Goal: Information Seeking & Learning: Check status

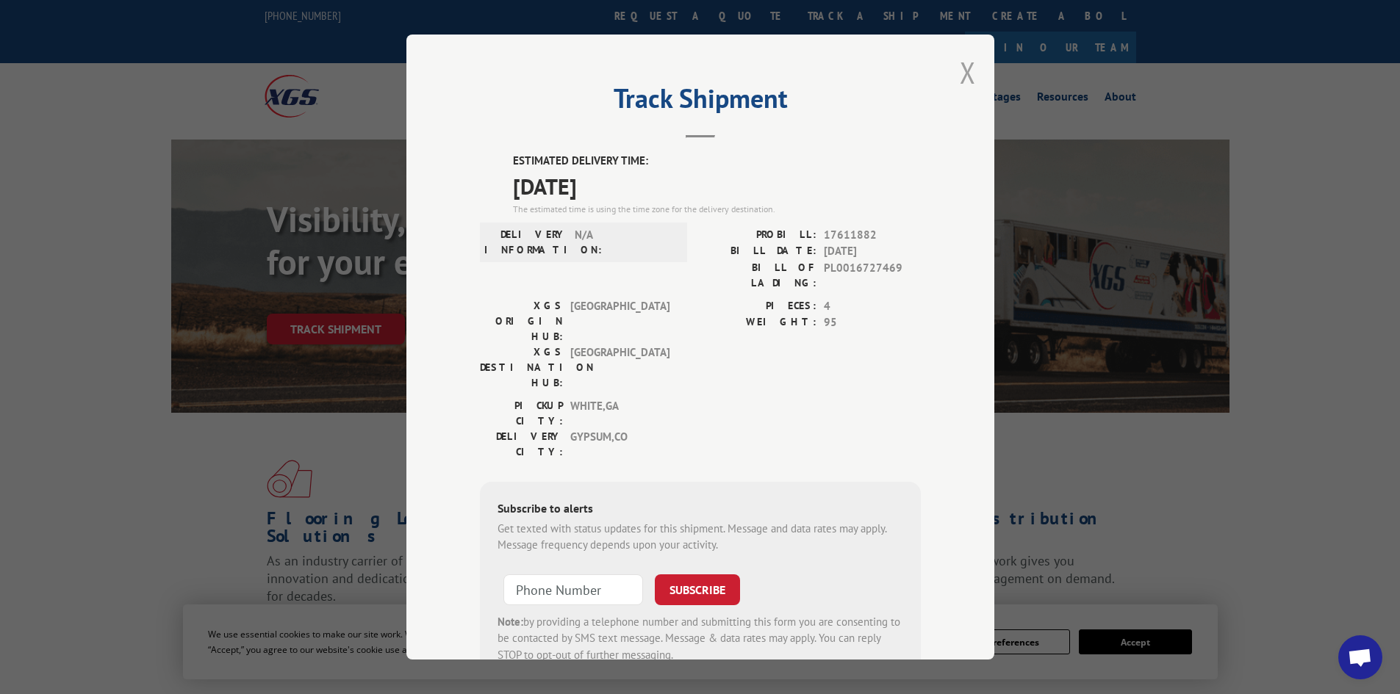
click at [960, 71] on button "Close modal" at bounding box center [968, 72] width 16 height 39
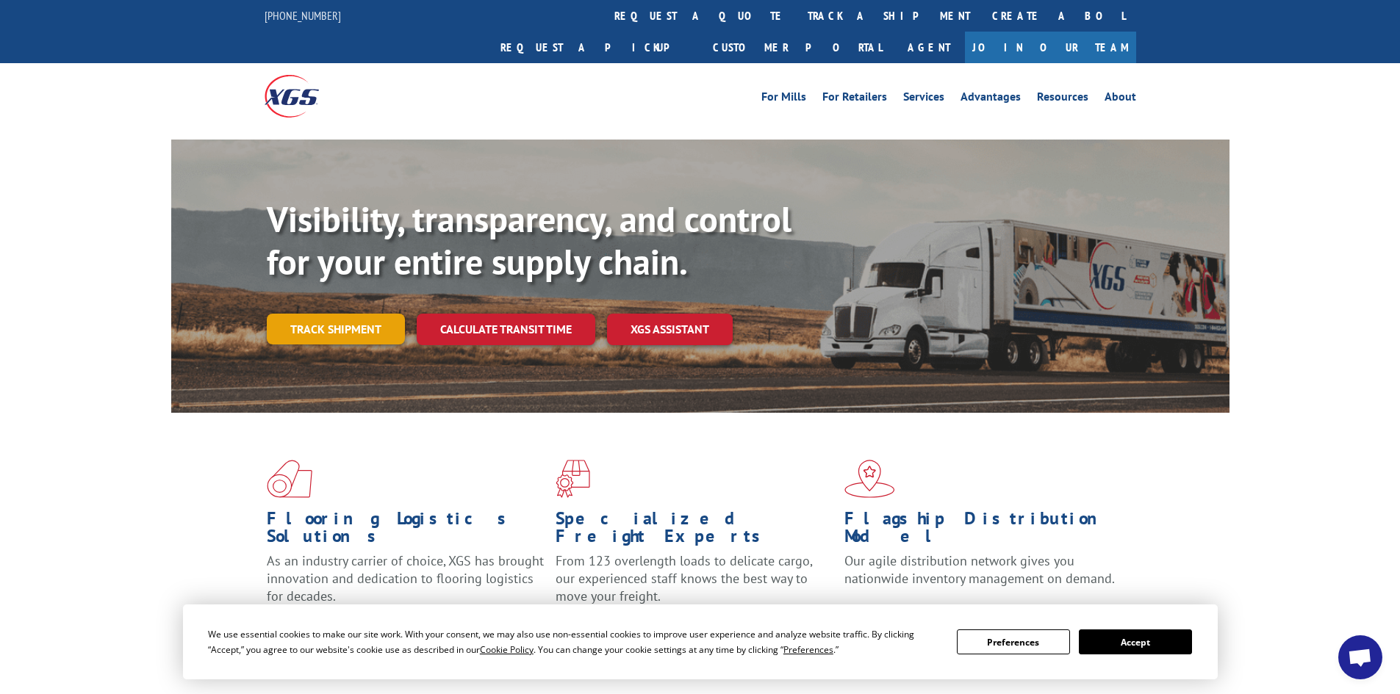
click at [379, 314] on link "Track shipment" at bounding box center [336, 329] width 138 height 31
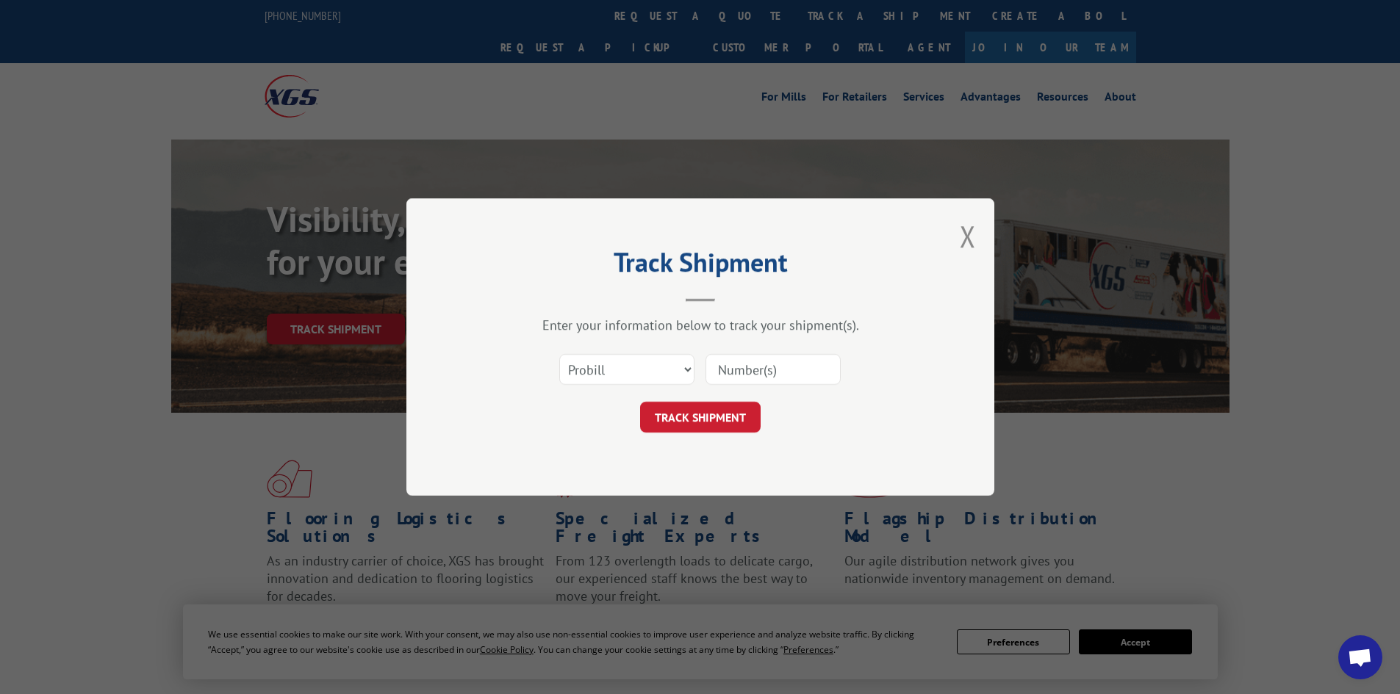
click at [760, 368] on input at bounding box center [772, 369] width 135 height 31
paste input "17613211"
type input "17613211"
click at [733, 414] on button "TRACK SHIPMENT" at bounding box center [700, 417] width 121 height 31
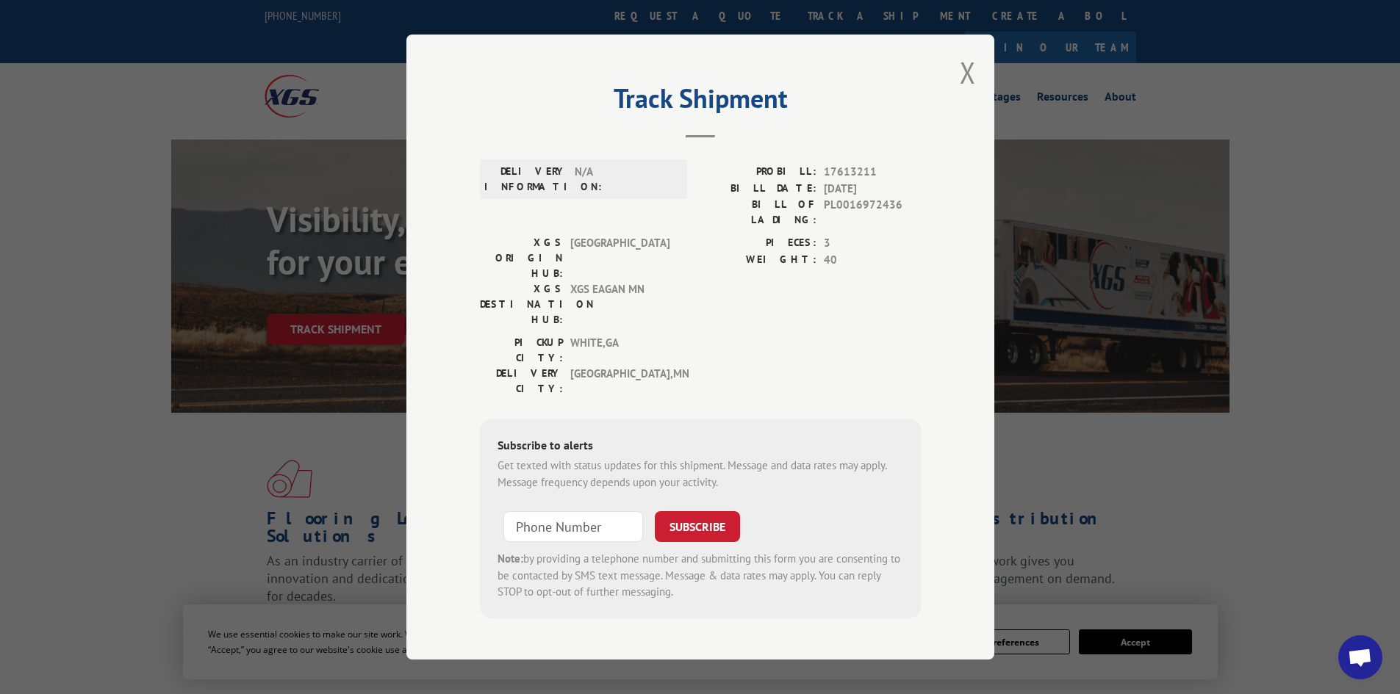
click at [963, 92] on button "Close modal" at bounding box center [968, 72] width 16 height 39
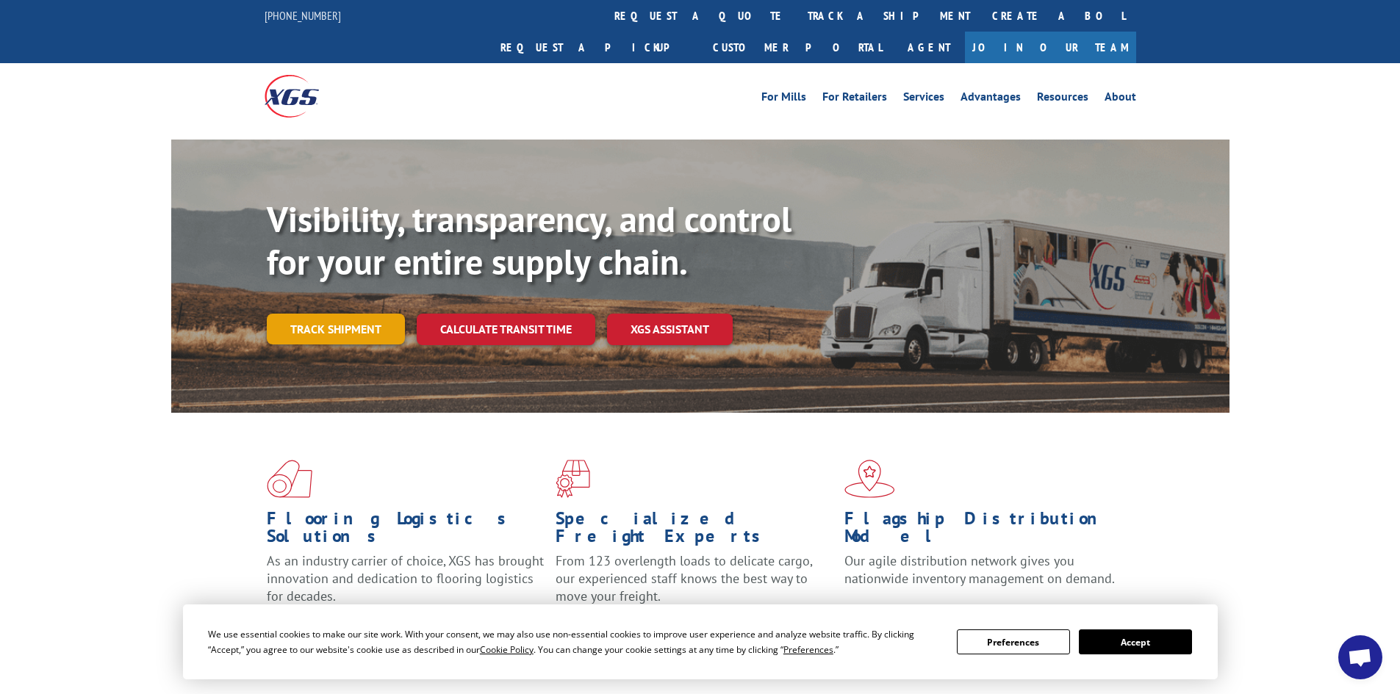
click at [370, 314] on link "Track shipment" at bounding box center [336, 329] width 138 height 31
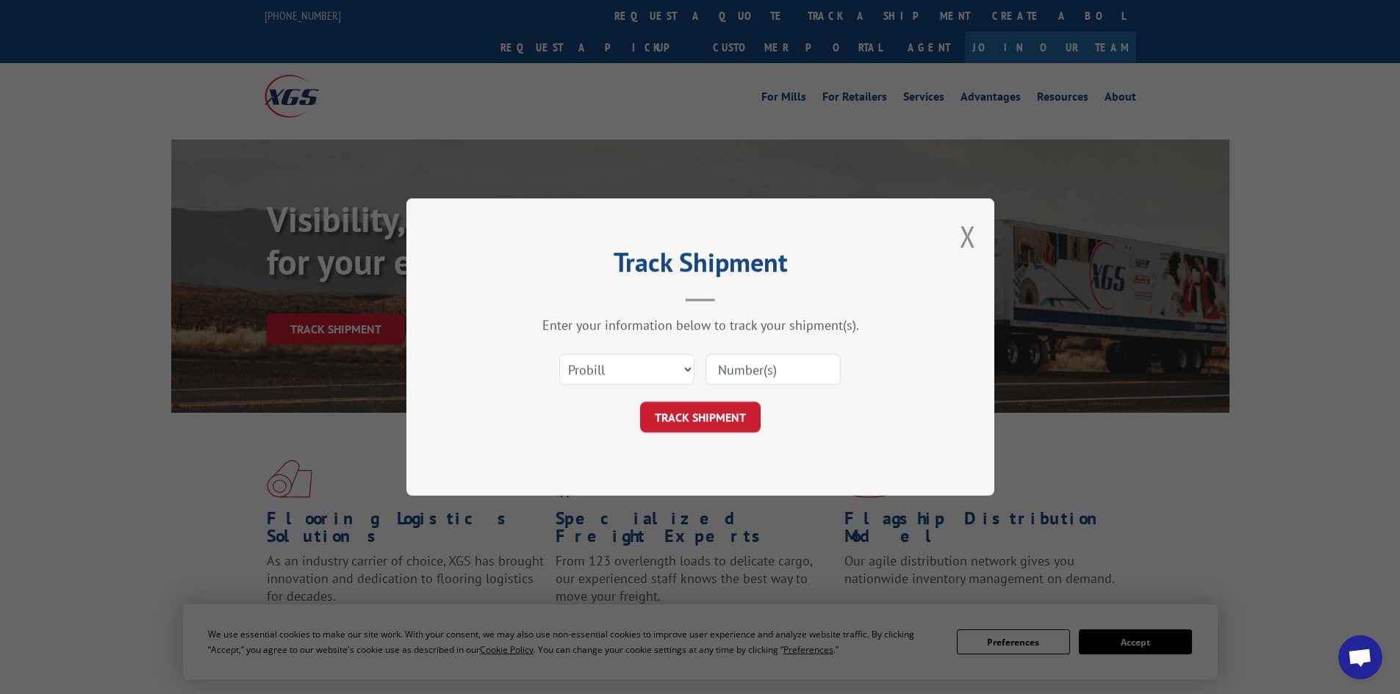
drag, startPoint x: 746, startPoint y: 367, endPoint x: 752, endPoint y: 383, distance: 16.5
click at [746, 367] on input at bounding box center [772, 369] width 135 height 31
paste input "17437631."
type input "17437631"
click button "TRACK SHIPMENT" at bounding box center [700, 417] width 121 height 31
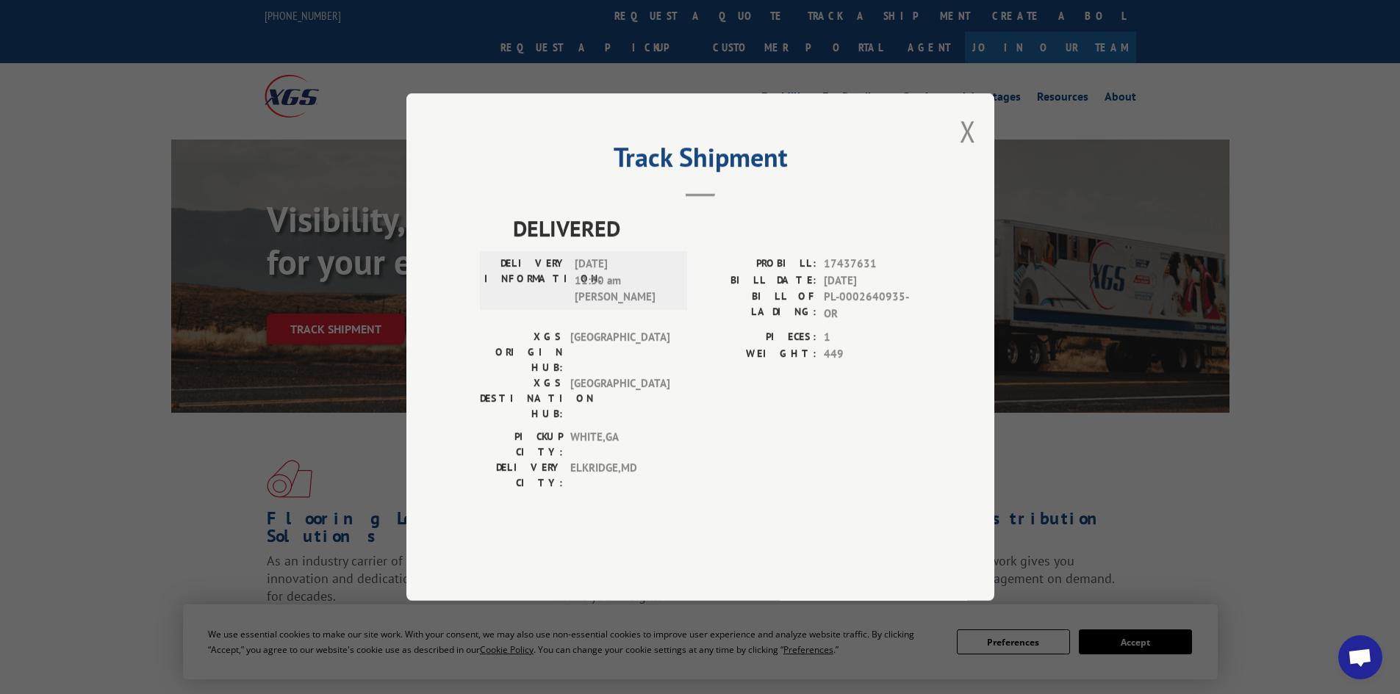
click at [471, 444] on div "Track Shipment DELIVERED DELIVERY INFORMATION: [DATE] 11:30 am [PERSON_NAME] PR…" at bounding box center [700, 347] width 588 height 508
click at [961, 151] on button "Close modal" at bounding box center [968, 131] width 16 height 39
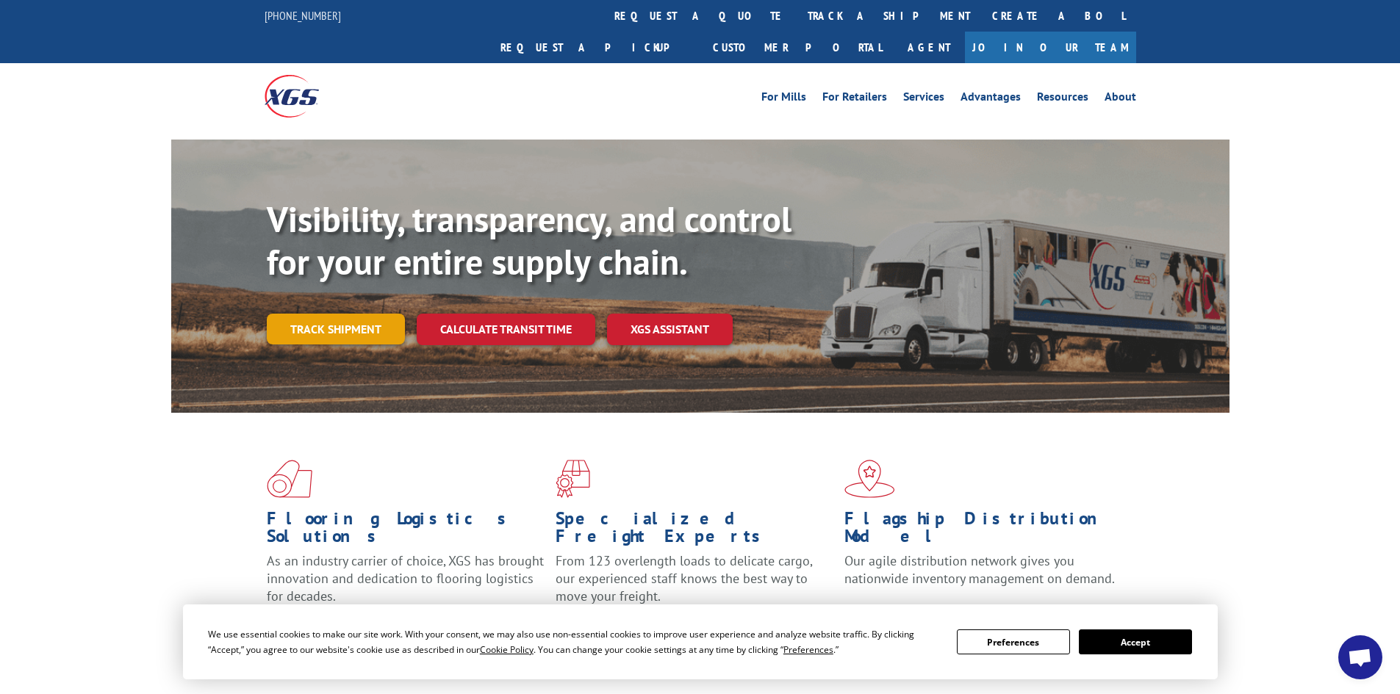
click at [321, 314] on link "Track shipment" at bounding box center [336, 329] width 138 height 31
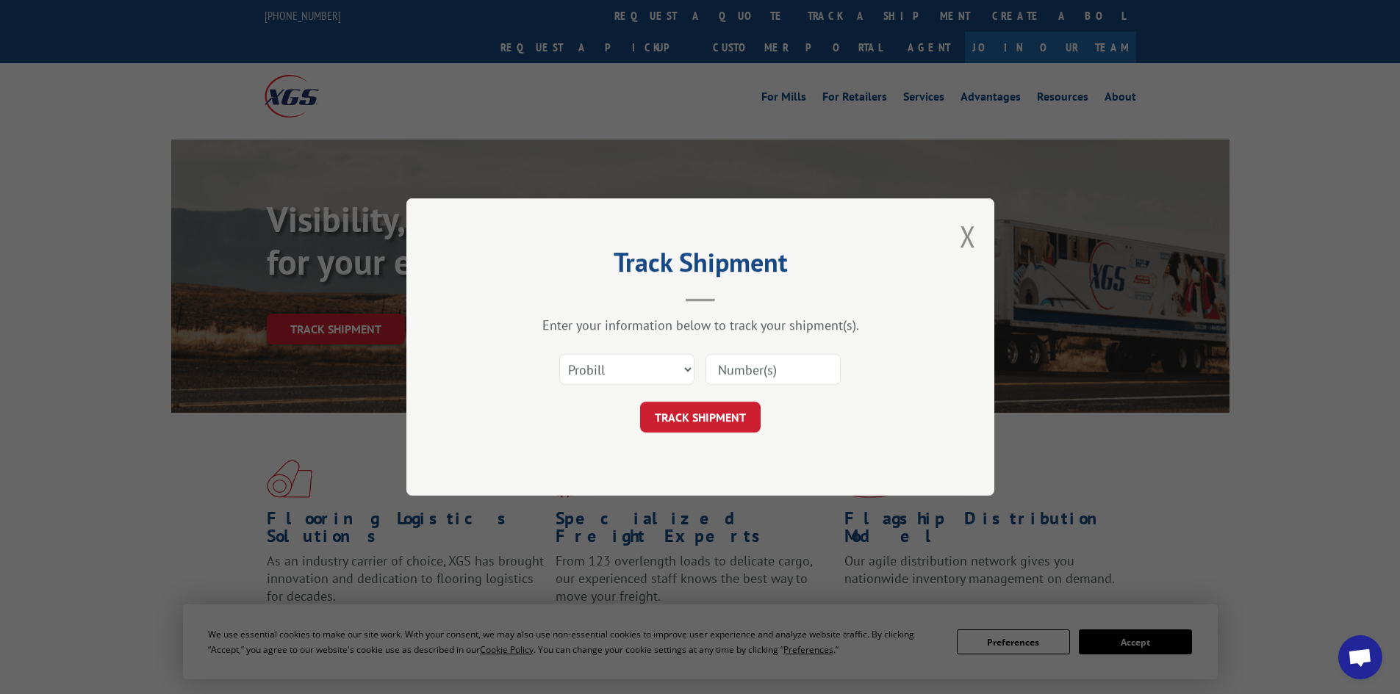
click at [777, 378] on input at bounding box center [772, 369] width 135 height 31
paste input "17508003"
type input "17508003"
click button "TRACK SHIPMENT" at bounding box center [700, 417] width 121 height 31
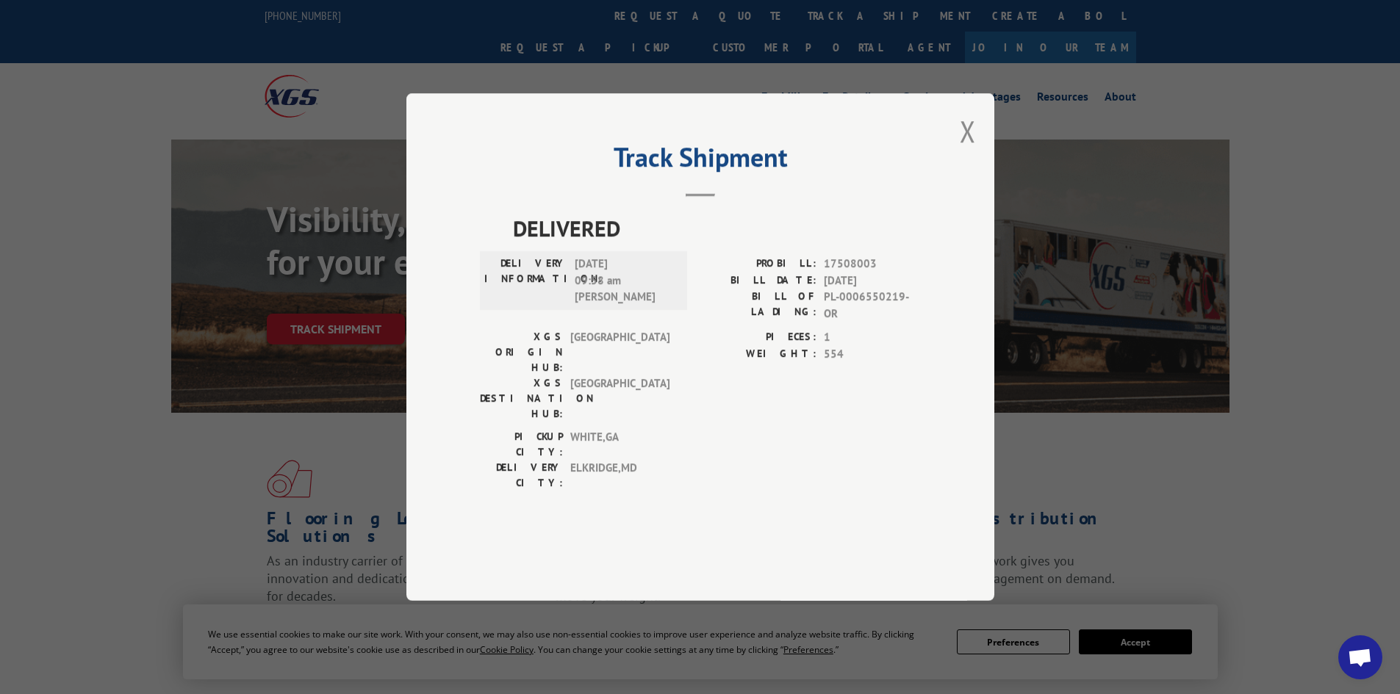
click at [974, 151] on button "Close modal" at bounding box center [968, 131] width 16 height 39
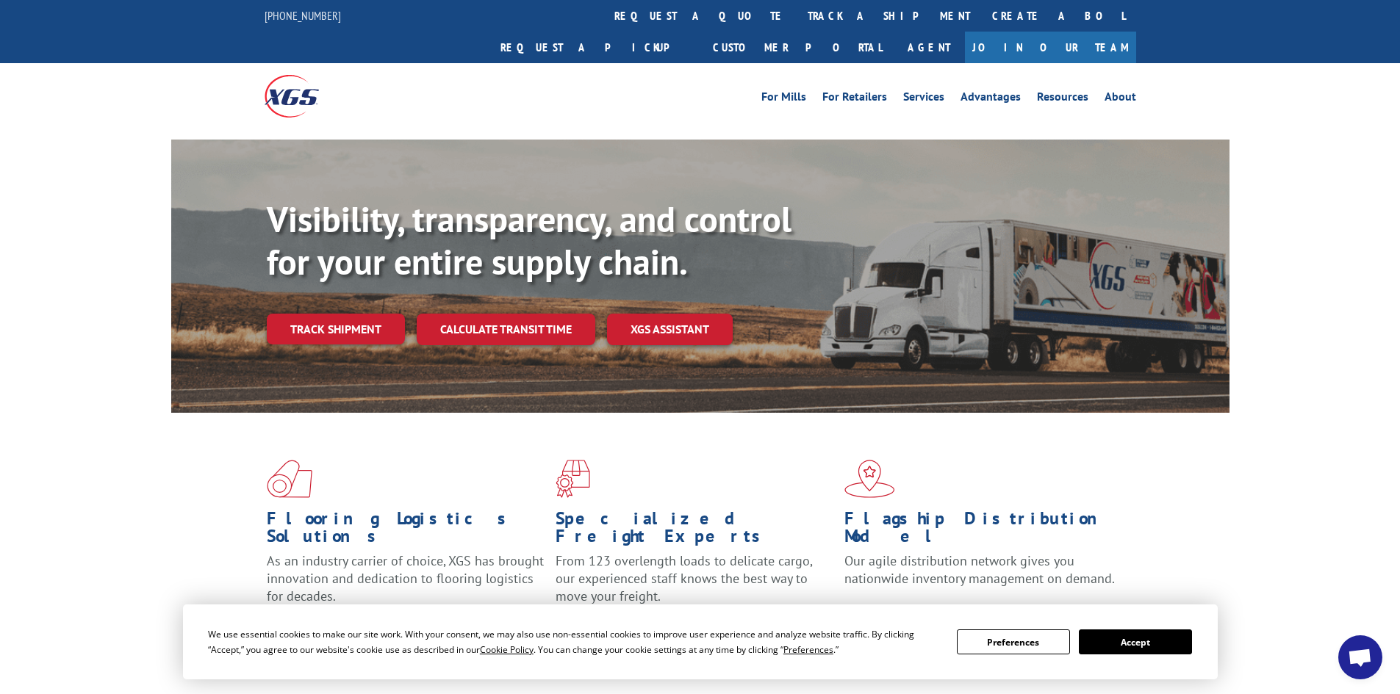
drag, startPoint x: 351, startPoint y: 308, endPoint x: 370, endPoint y: 312, distance: 19.5
click at [351, 314] on link "Track shipment" at bounding box center [336, 329] width 138 height 31
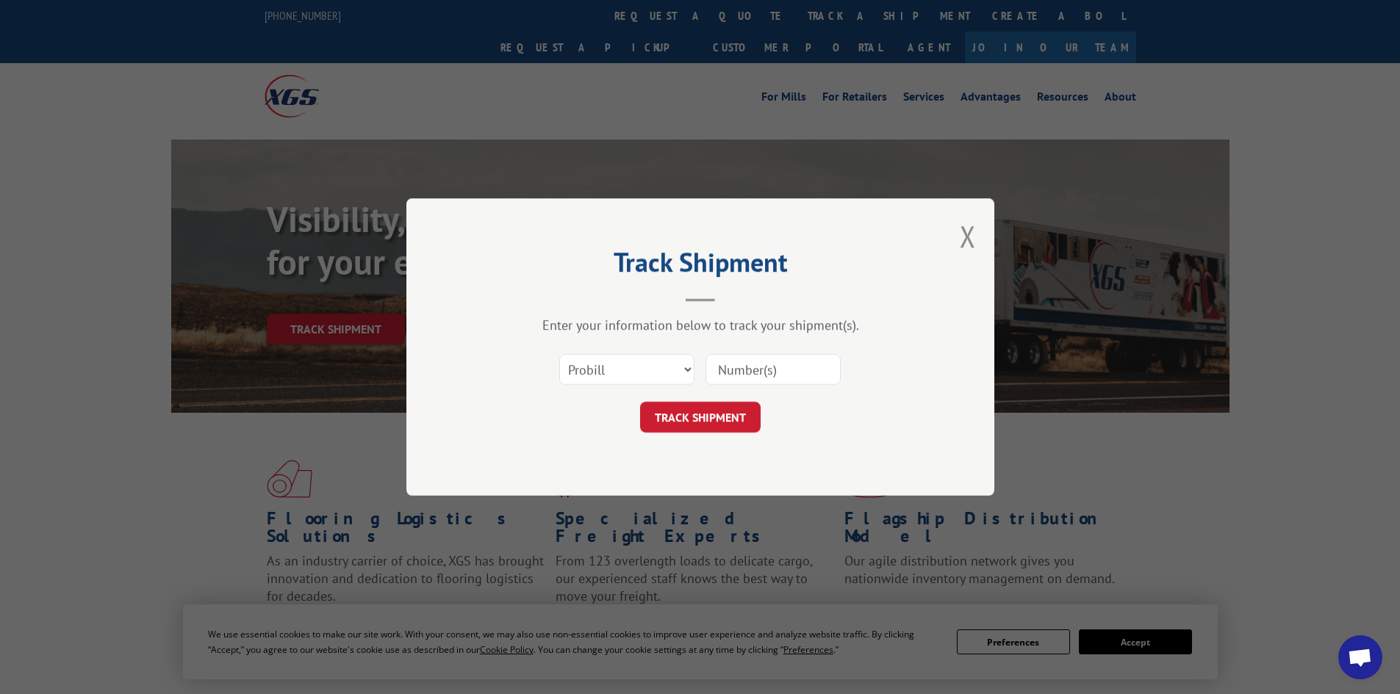
drag, startPoint x: 758, startPoint y: 376, endPoint x: 758, endPoint y: 384, distance: 8.1
click at [758, 376] on input at bounding box center [772, 369] width 135 height 31
paste input "17437631"
type input "17437631"
click at [740, 407] on button "TRACK SHIPMENT" at bounding box center [700, 417] width 121 height 31
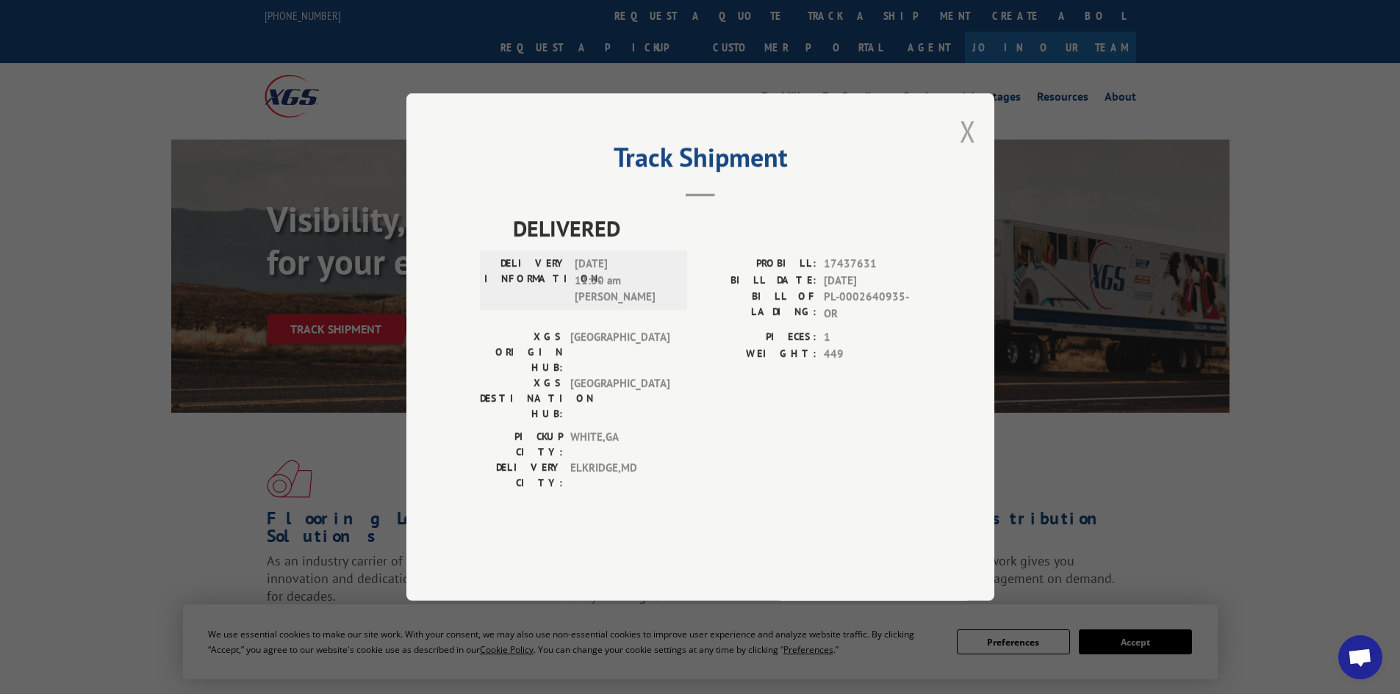
click at [961, 151] on button "Close modal" at bounding box center [968, 131] width 16 height 39
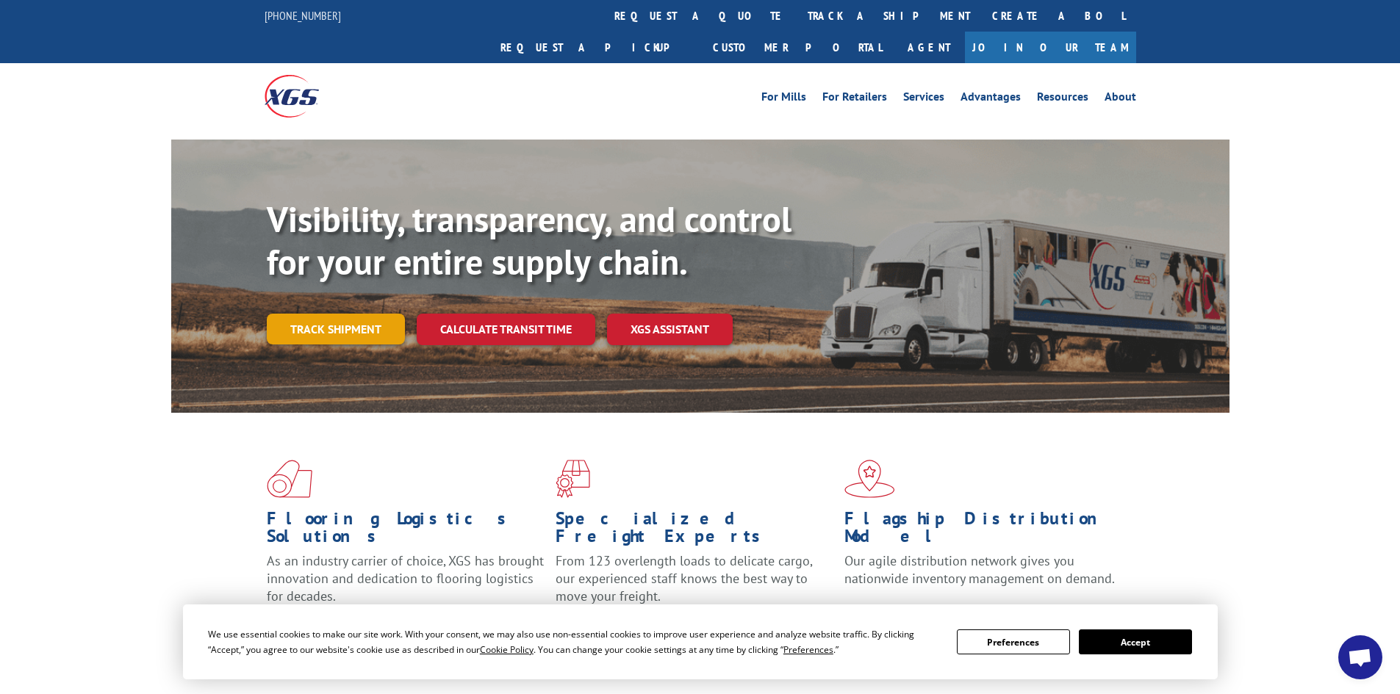
click at [358, 314] on link "Track shipment" at bounding box center [336, 329] width 138 height 31
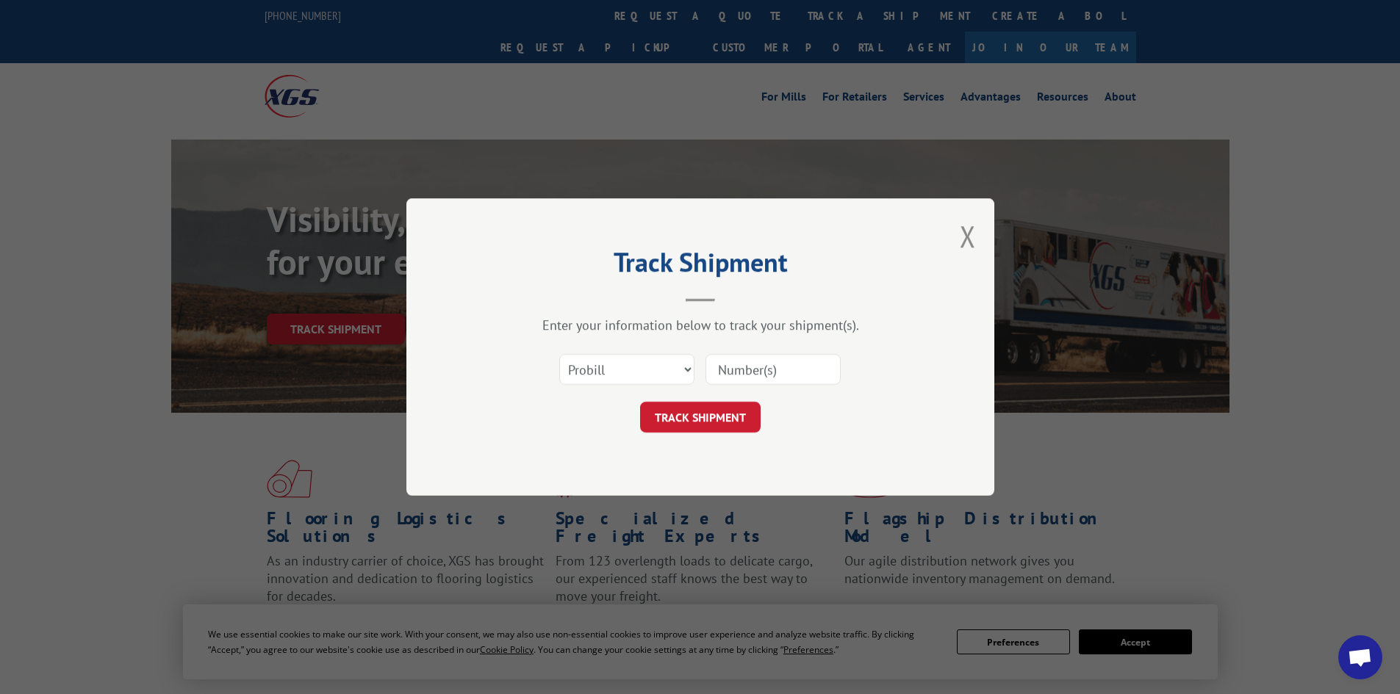
click at [756, 355] on input at bounding box center [772, 369] width 135 height 31
drag, startPoint x: 761, startPoint y: 364, endPoint x: 758, endPoint y: 378, distance: 14.3
click at [761, 365] on input at bounding box center [772, 369] width 135 height 31
paste input "17614004"
type input "17614004"
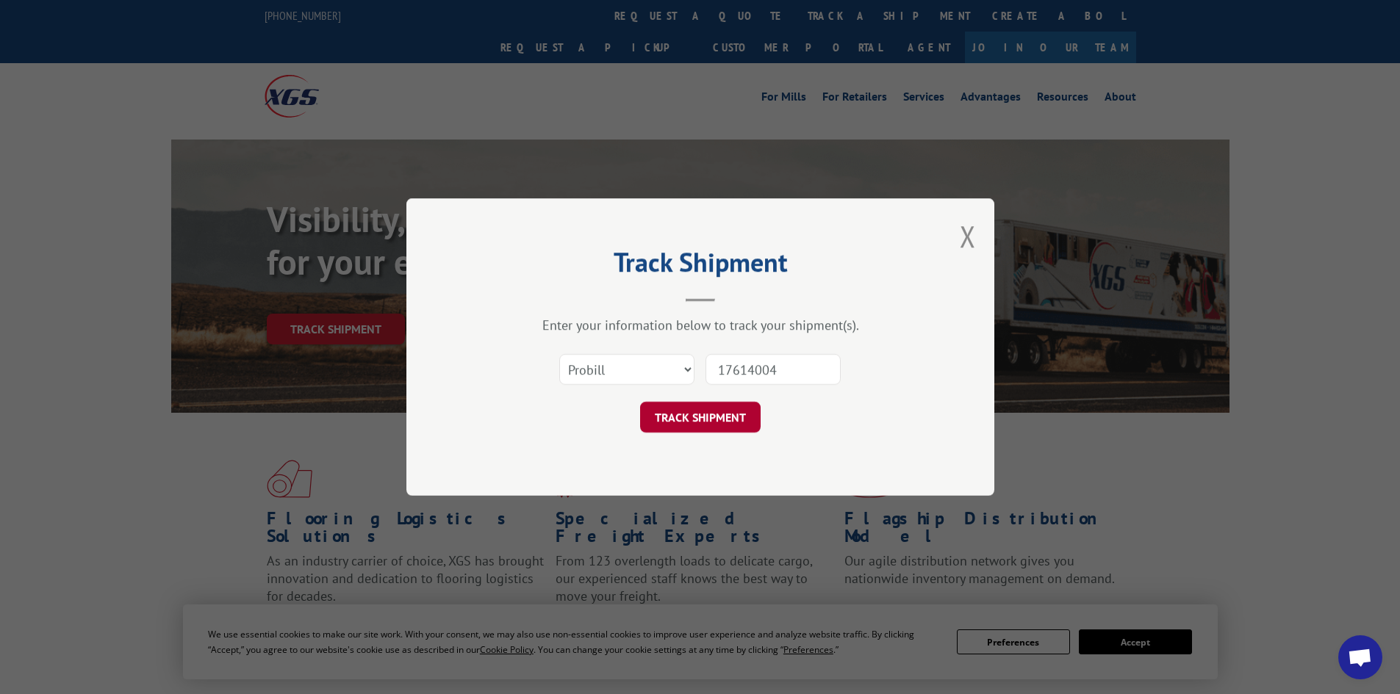
click at [734, 412] on button "TRACK SHIPMENT" at bounding box center [700, 417] width 121 height 31
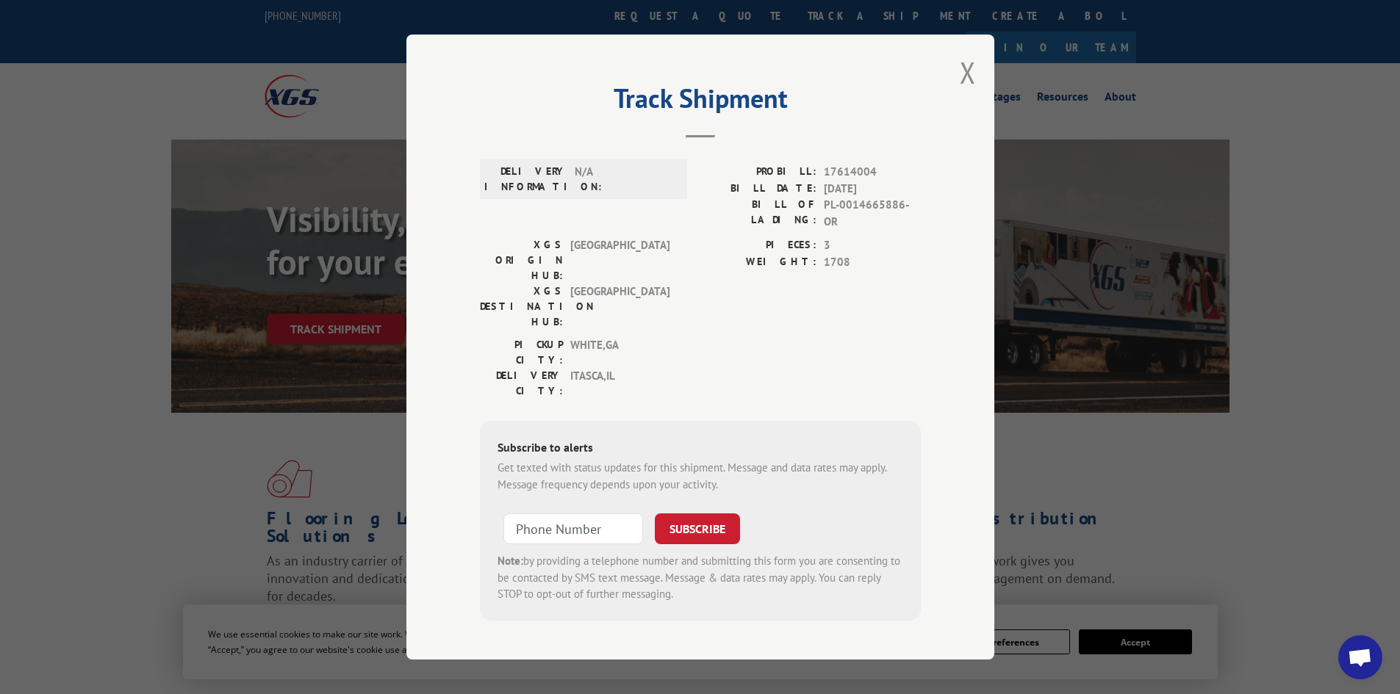
drag, startPoint x: 969, startPoint y: 87, endPoint x: 774, endPoint y: 322, distance: 305.2
click at [969, 90] on button "Close modal" at bounding box center [968, 72] width 16 height 39
